Goal: Task Accomplishment & Management: Manage account settings

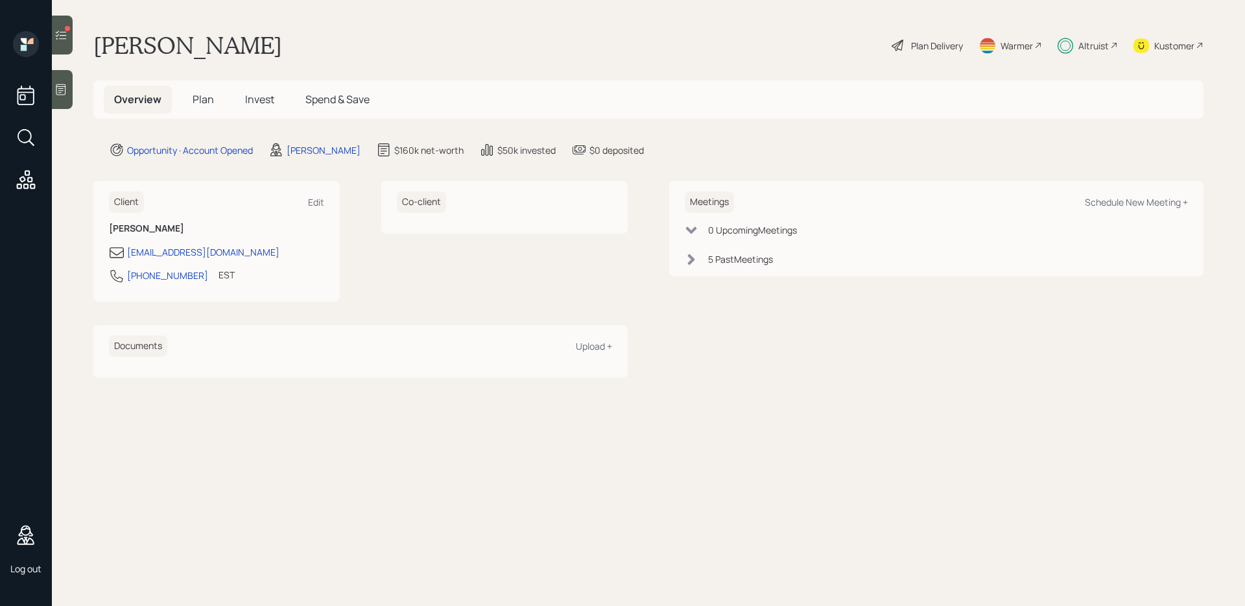
click at [204, 101] on span "Plan" at bounding box center [203, 99] width 21 height 14
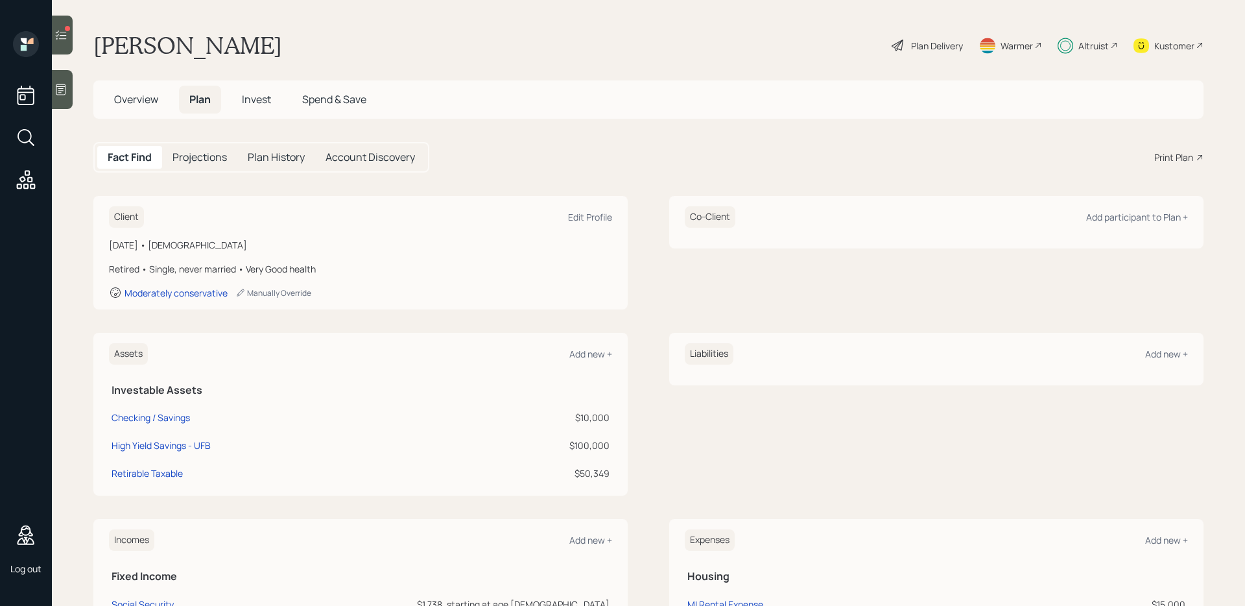
click at [943, 46] on div "Plan Delivery" at bounding box center [937, 46] width 52 height 14
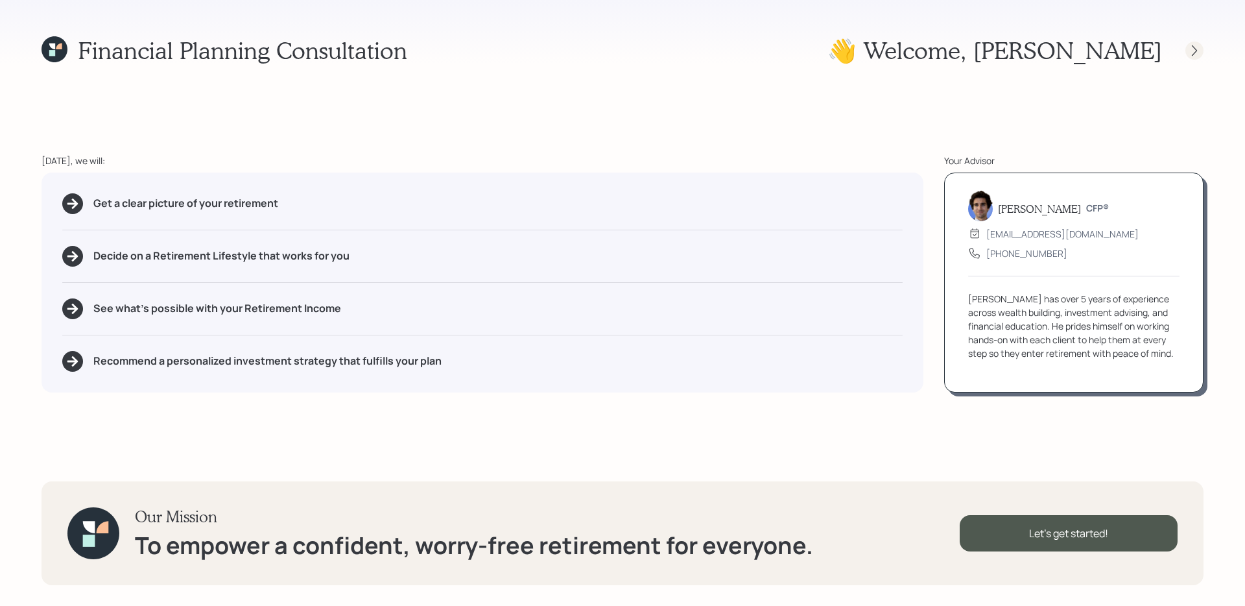
click at [1196, 49] on icon at bounding box center [1194, 50] width 5 height 11
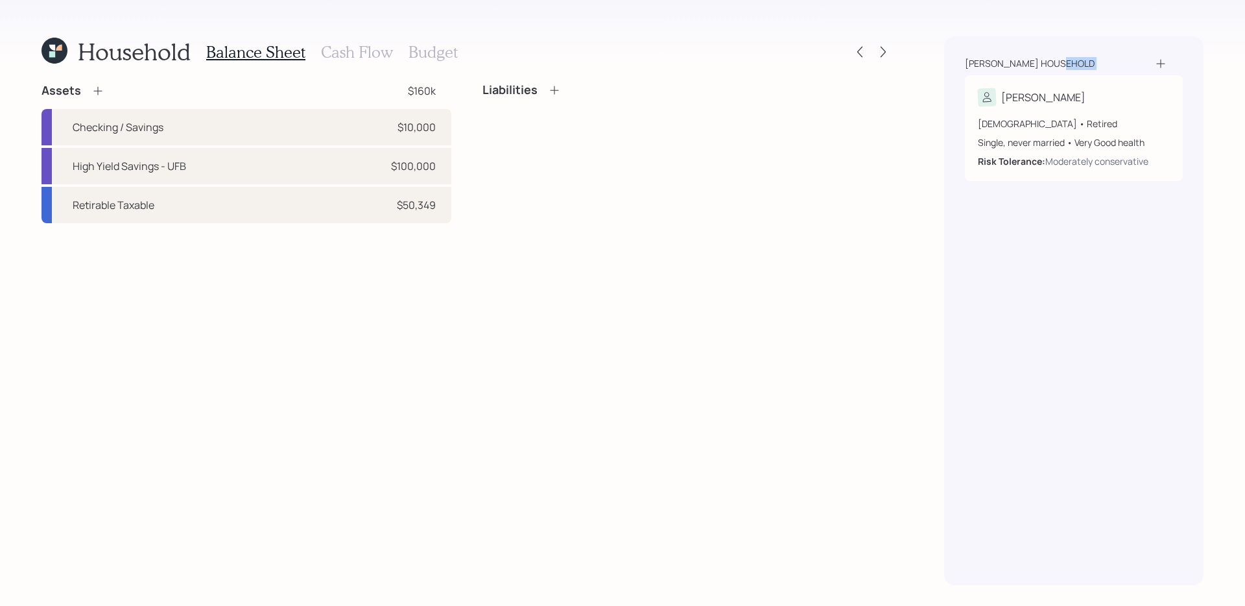
click at [1196, 49] on div "[PERSON_NAME] household [PERSON_NAME] [DEMOGRAPHIC_DATA] • Retired Single, neve…" at bounding box center [1073, 310] width 259 height 549
click at [888, 51] on icon at bounding box center [883, 51] width 13 height 13
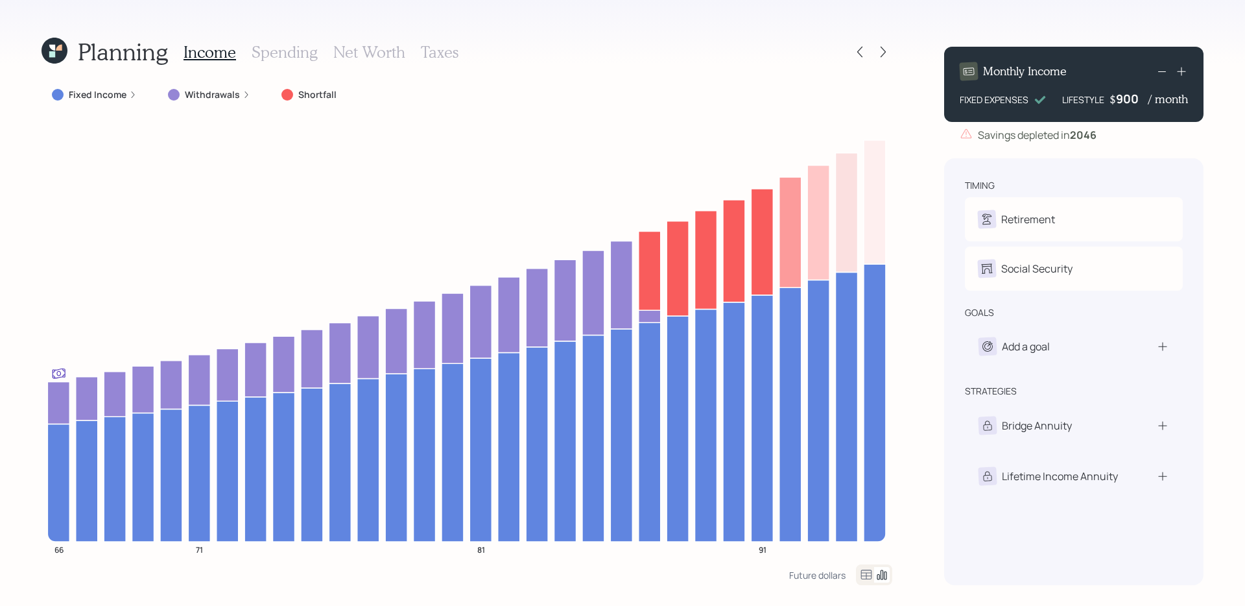
click at [888, 51] on icon at bounding box center [883, 51] width 13 height 13
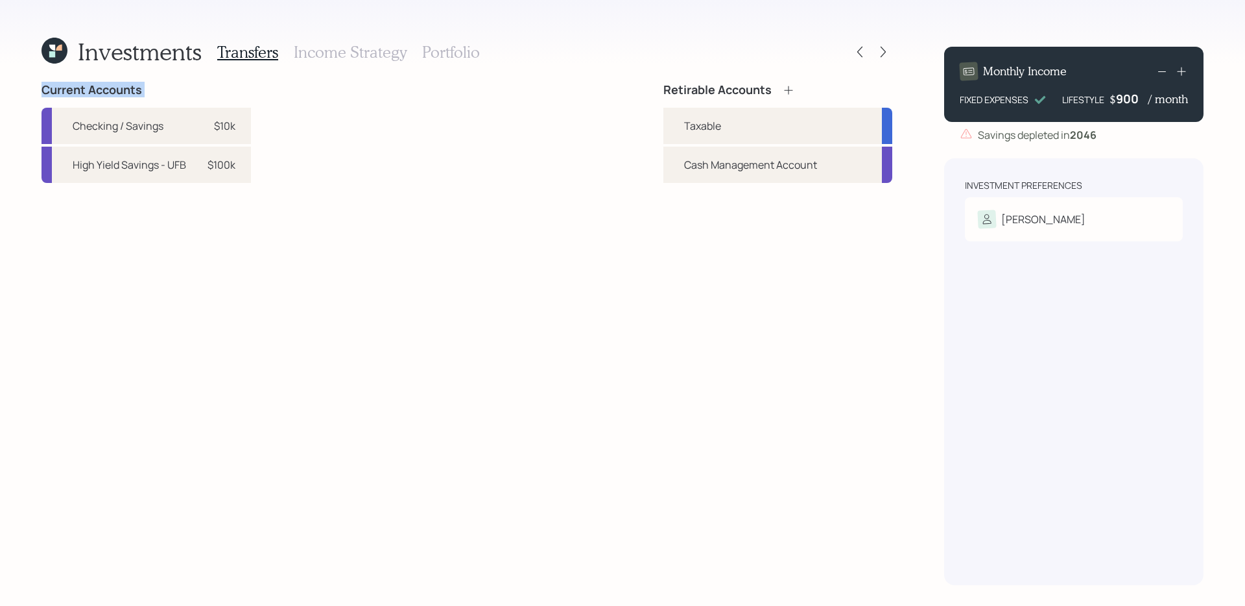
click at [888, 51] on icon at bounding box center [883, 51] width 13 height 13
